Goal: Information Seeking & Learning: Learn about a topic

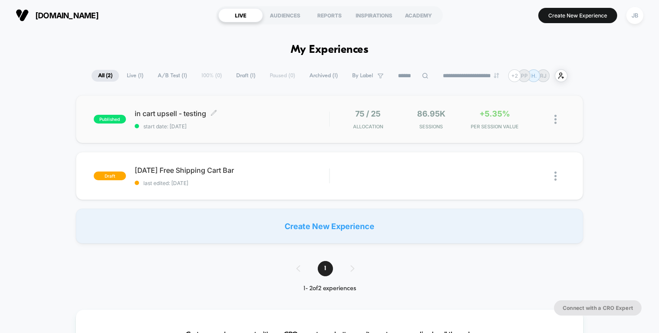
click at [308, 120] on div "in cart upsell - testing Click to edit experience details Click to edit experie…" at bounding box center [232, 119] width 195 height 20
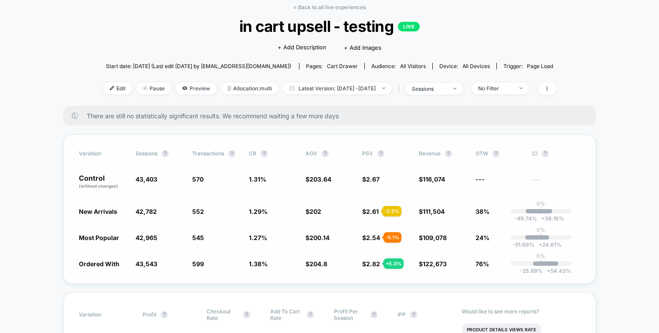
scroll to position [41, 0]
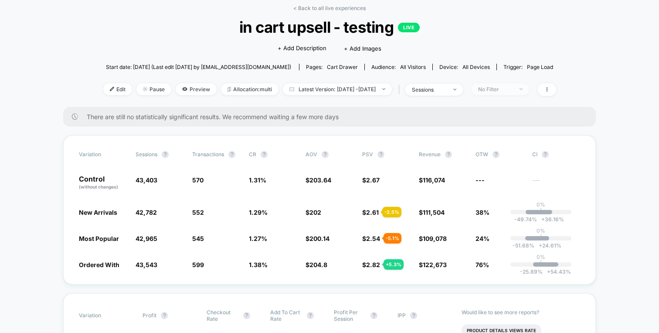
click at [502, 92] on span "No Filter" at bounding box center [501, 89] width 58 height 12
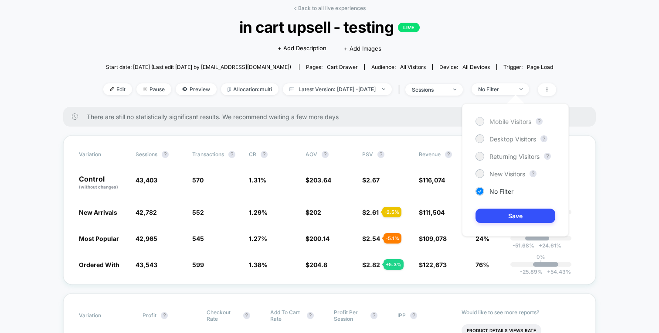
click at [497, 121] on span "Mobile Visitors" at bounding box center [511, 121] width 42 height 7
click at [497, 211] on button "Save" at bounding box center [516, 215] width 80 height 14
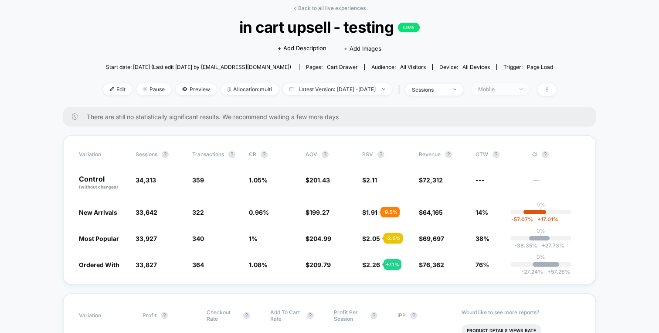
click at [509, 87] on div "Mobile" at bounding box center [495, 89] width 35 height 7
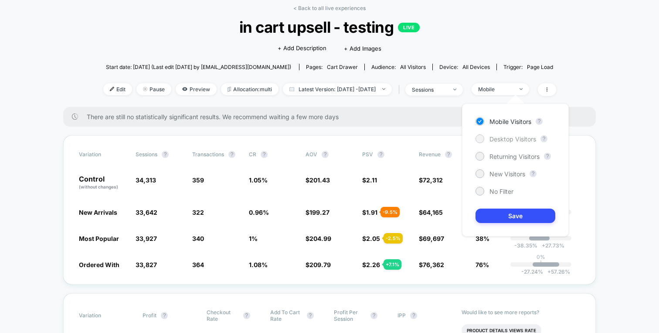
click at [510, 137] on span "Desktop Visitors" at bounding box center [513, 138] width 47 height 7
click at [517, 215] on button "Save" at bounding box center [516, 215] width 80 height 14
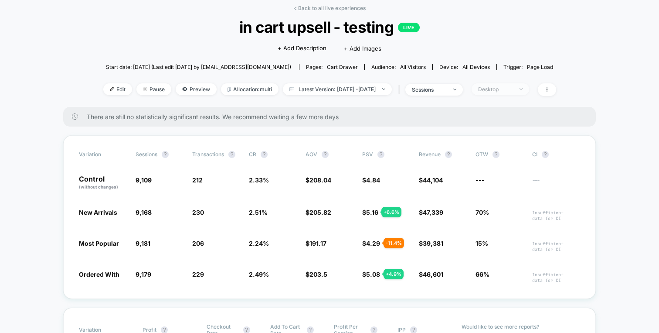
click at [505, 88] on div "Desktop" at bounding box center [495, 89] width 35 height 7
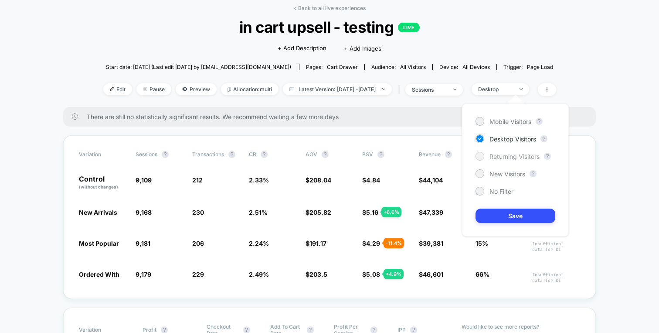
click at [502, 155] on span "Returning Visitors" at bounding box center [515, 156] width 50 height 7
click at [509, 216] on button "Save" at bounding box center [516, 215] width 80 height 14
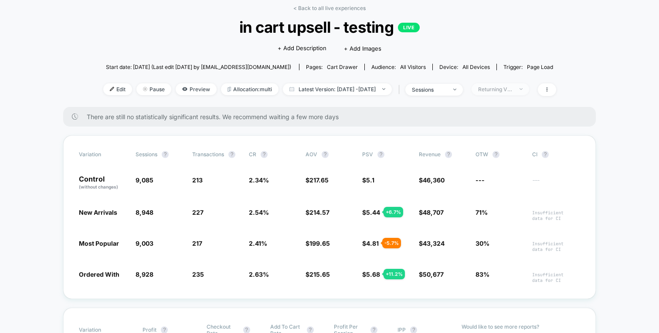
click at [513, 89] on div "Returning Visitors" at bounding box center [495, 89] width 35 height 7
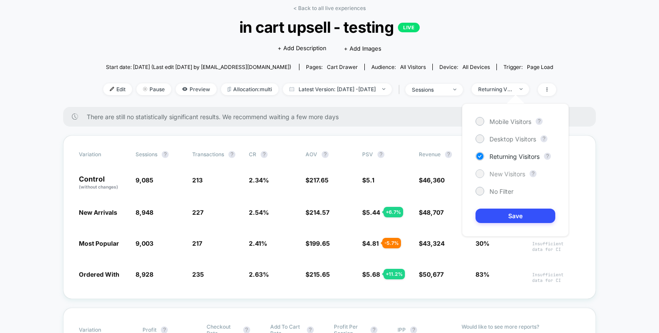
click at [509, 176] on span "New Visitors" at bounding box center [508, 173] width 36 height 7
click at [506, 213] on button "Save" at bounding box center [516, 215] width 80 height 14
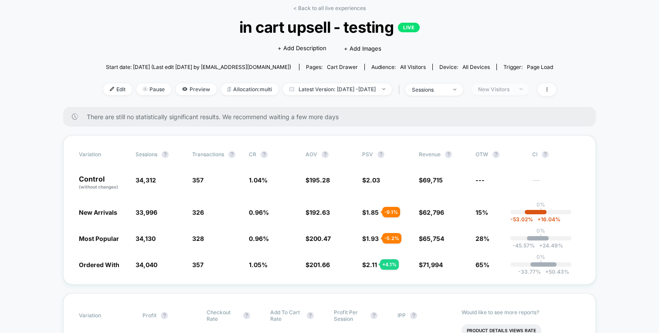
click at [508, 88] on div "New Visitors" at bounding box center [495, 89] width 35 height 7
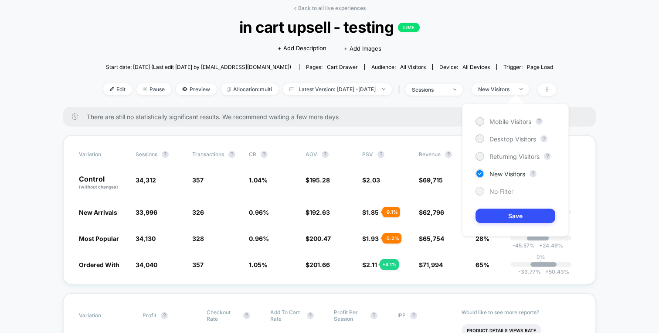
click at [495, 187] on div "No Filter" at bounding box center [495, 191] width 38 height 9
click at [498, 217] on button "Save" at bounding box center [516, 215] width 80 height 14
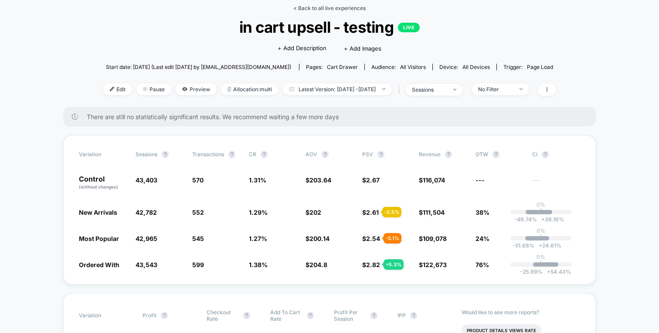
click at [324, 10] on link "< Back to all live experiences" at bounding box center [330, 8] width 72 height 7
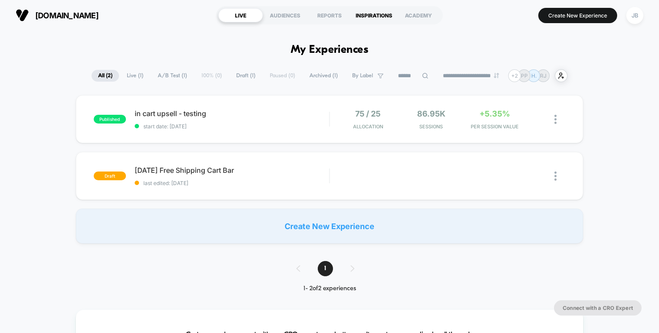
click at [370, 13] on div "INSPIRATIONS" at bounding box center [374, 15] width 44 height 14
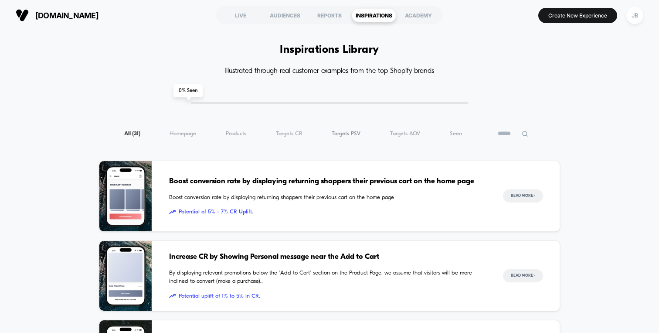
click at [335, 136] on span "Targets PSV ( 31 )" at bounding box center [346, 133] width 29 height 7
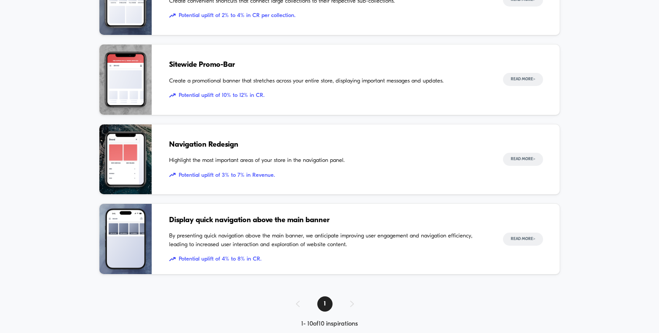
scroll to position [691, 0]
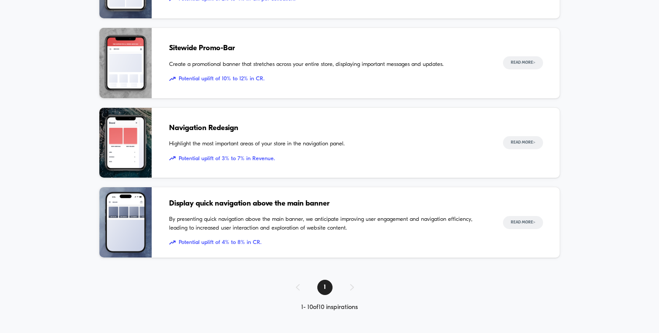
click at [183, 126] on span "Navigation Redesign" at bounding box center [327, 128] width 317 height 11
